Goal: Task Accomplishment & Management: Manage account settings

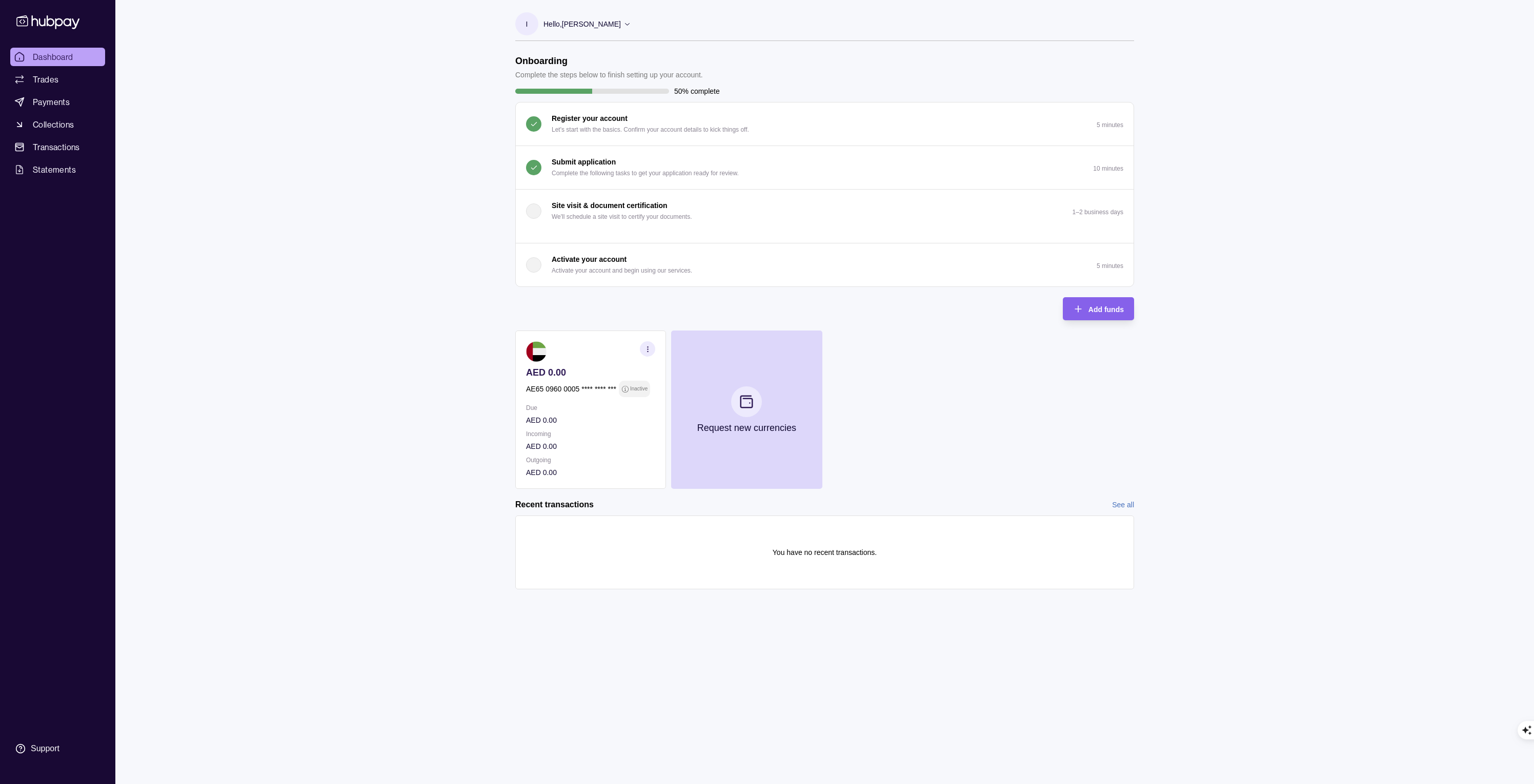
click at [1150, 210] on section "Onboarding Complete the steps below to finish setting up your account. 50% comp…" at bounding box center [825, 332] width 660 height 554
click at [47, 165] on span "Statements" at bounding box center [55, 170] width 43 height 12
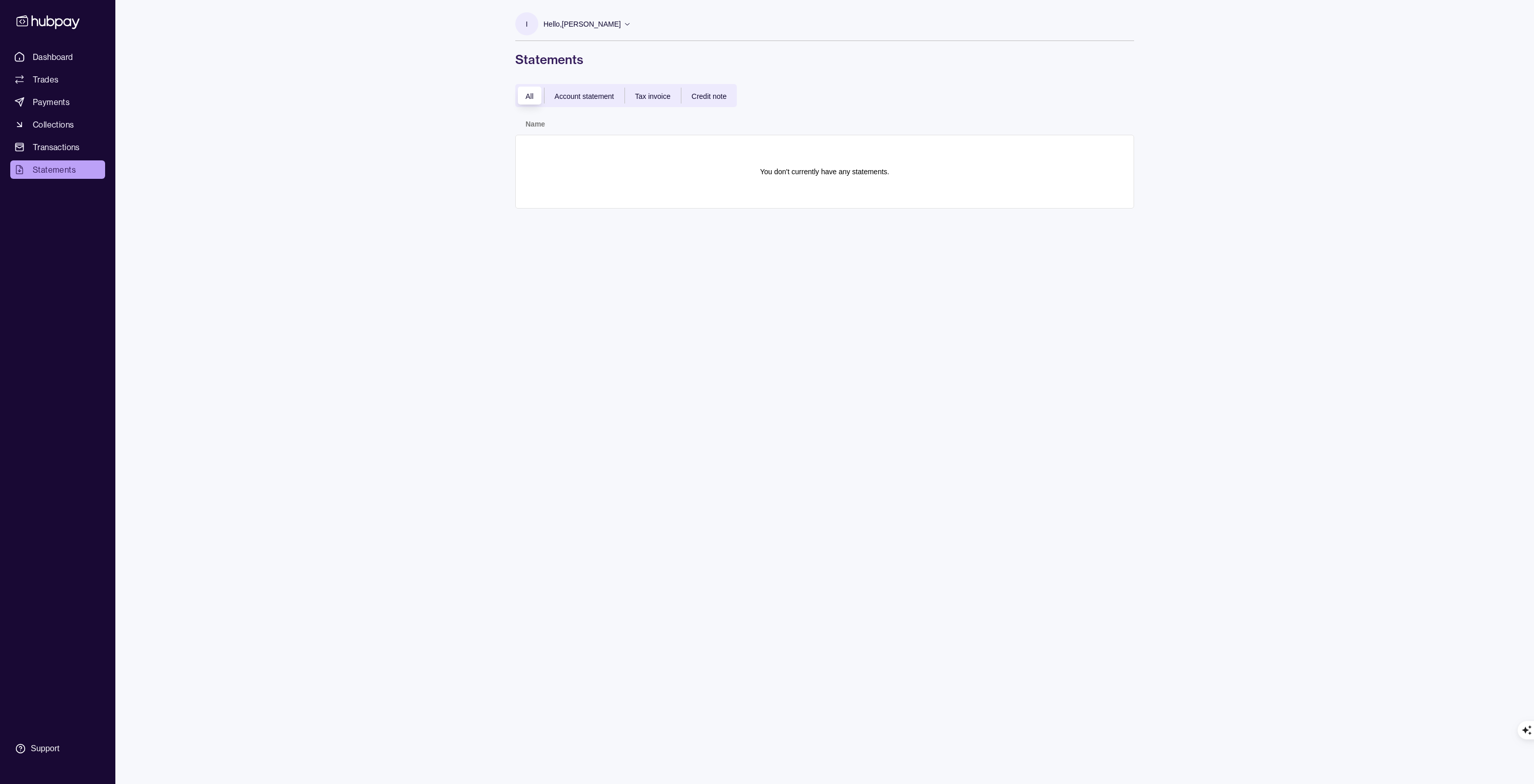
click at [627, 18] on div "Hello, [PERSON_NAME]" at bounding box center [588, 24] width 88 height 22
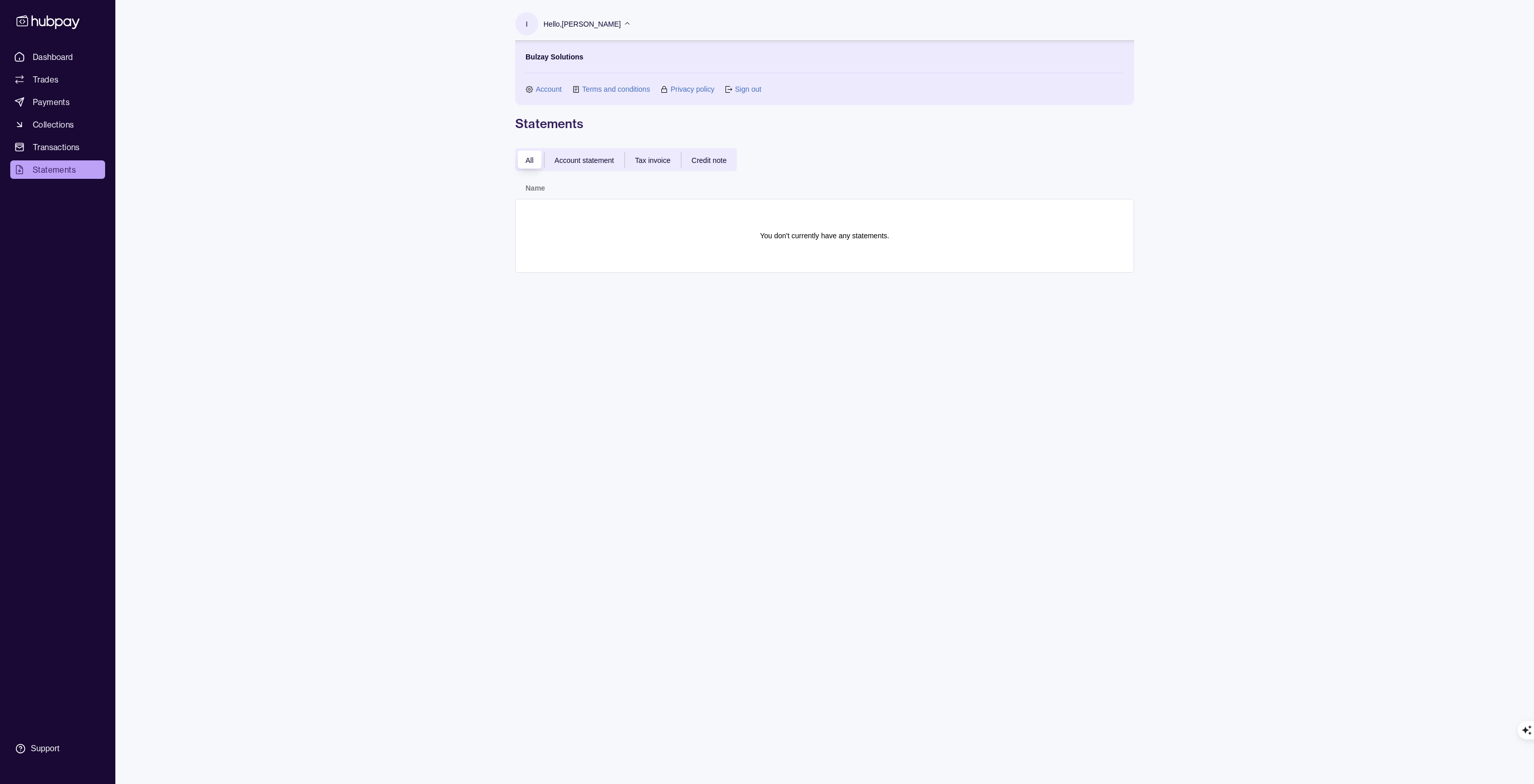
click at [553, 88] on link "Account" at bounding box center [549, 89] width 26 height 12
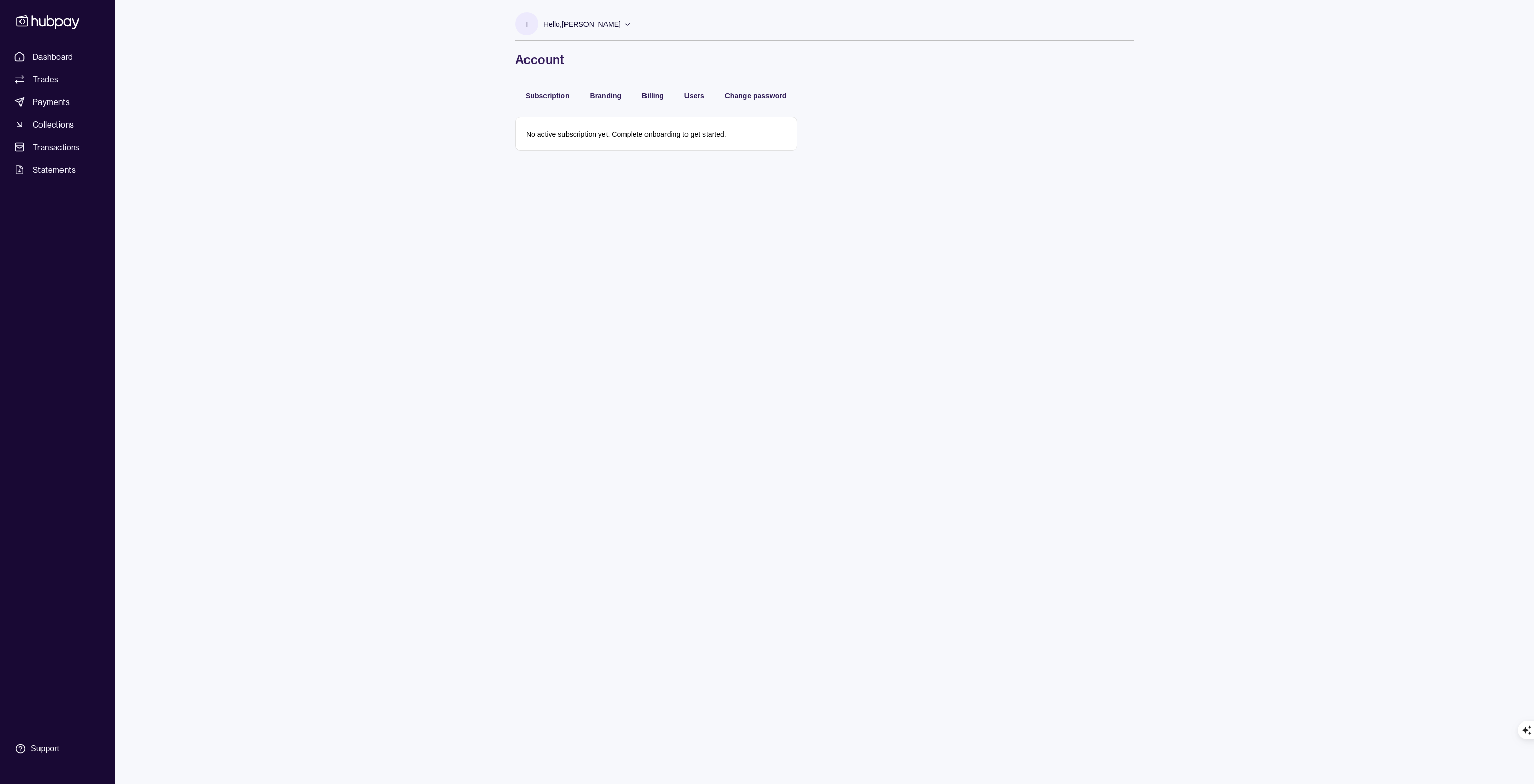
click at [610, 94] on span "Branding" at bounding box center [605, 96] width 32 height 8
click at [660, 94] on span "Billing" at bounding box center [652, 96] width 22 height 8
click at [703, 97] on span "Users" at bounding box center [695, 96] width 20 height 8
click at [558, 95] on span "Subscription" at bounding box center [548, 96] width 44 height 8
click at [618, 21] on p "Hello, [PERSON_NAME]" at bounding box center [582, 24] width 77 height 12
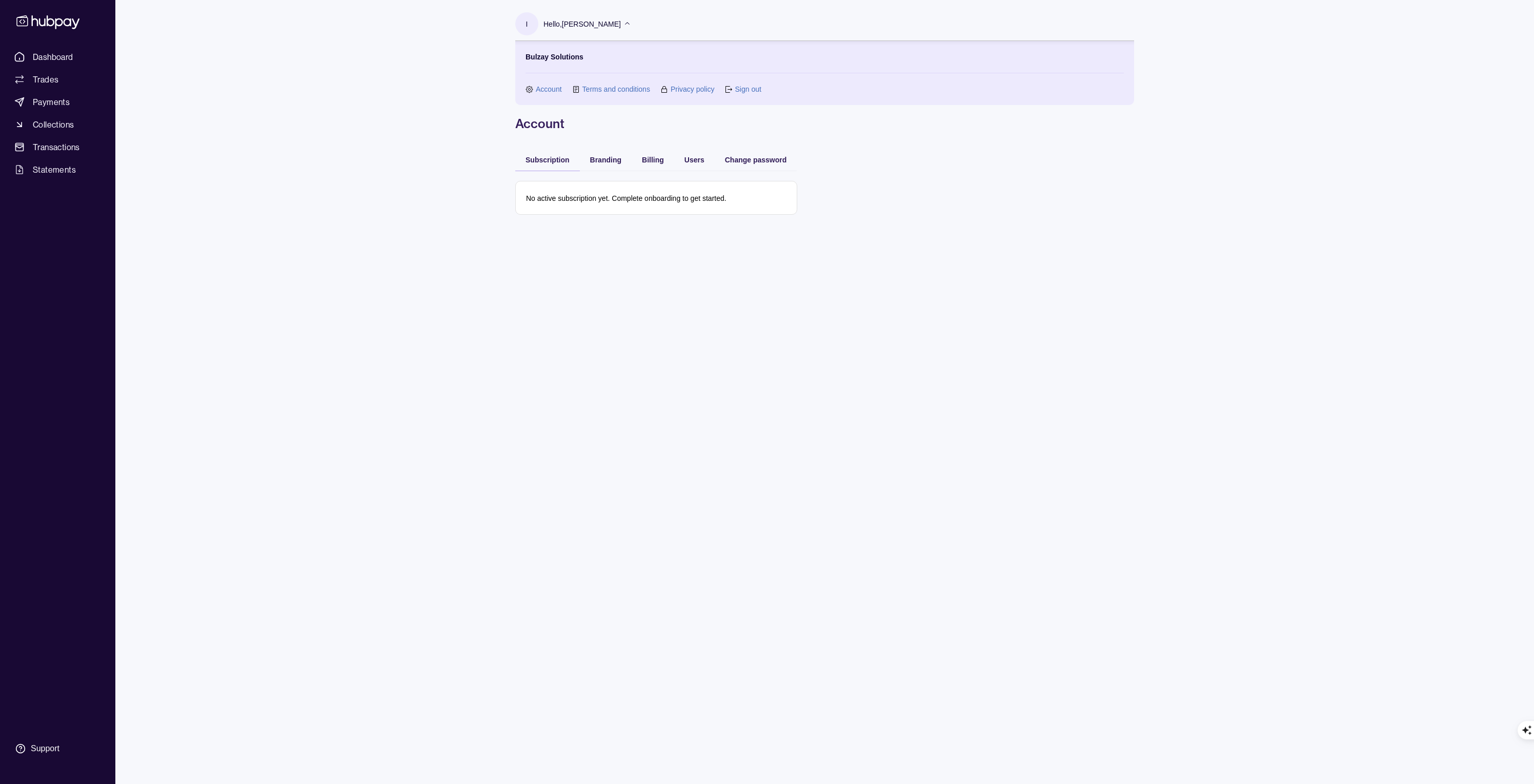
click at [990, 232] on div "I Hello, [PERSON_NAME] Bulzay Solutions Account Terms and conditions Privacy po…" at bounding box center [825, 392] width 660 height 784
